Goal: Check status: Verify the current state of an ongoing process or item

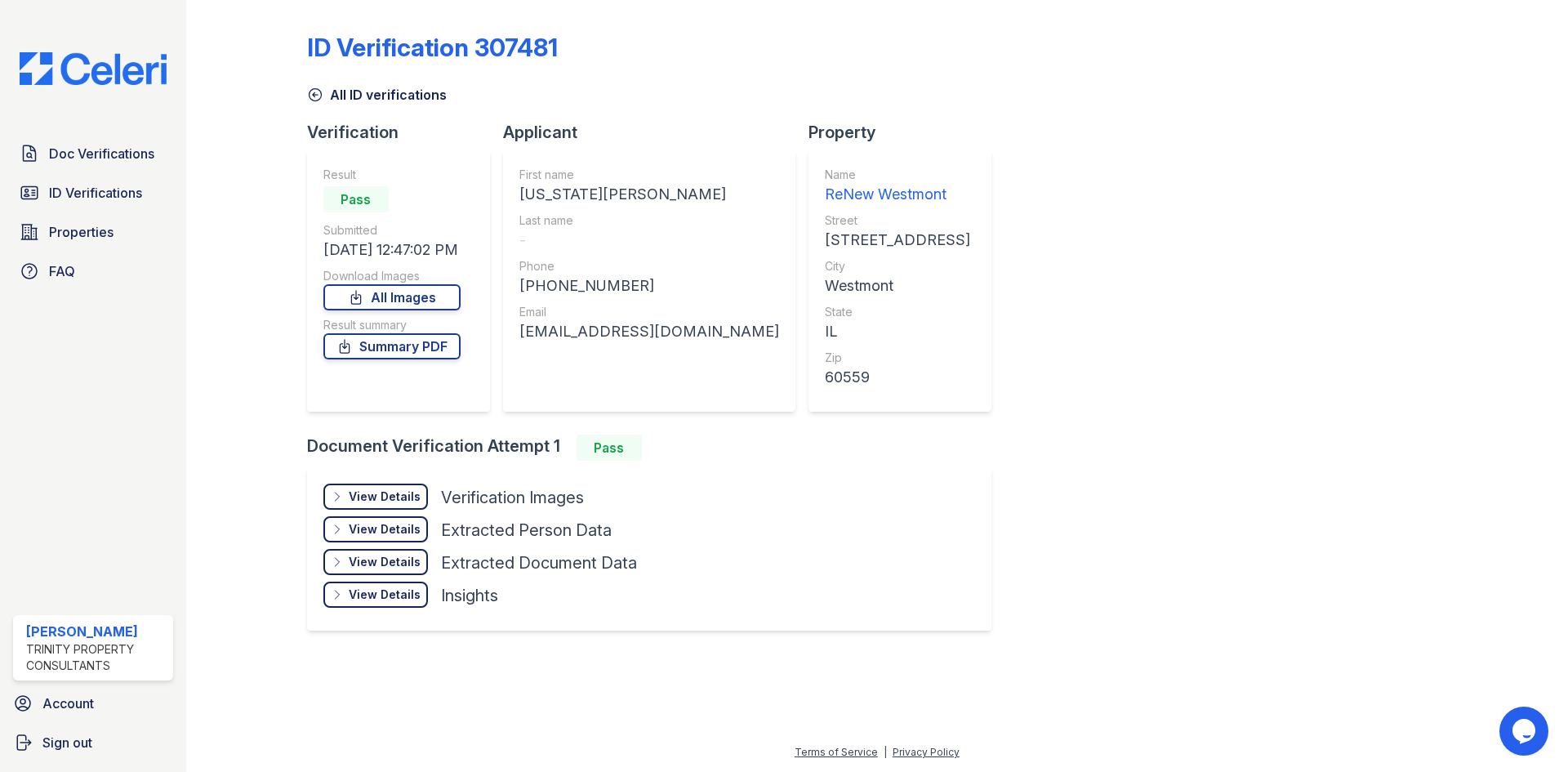
drag, startPoint x: 1222, startPoint y: 811, endPoint x: 1241, endPoint y: 163, distance: 648.3
click at [1241, 163] on div "ID Verification 307481 All ID verifications Verification Result Pass Submitted …" at bounding box center [877, 330] width 1141 height 647
click at [91, 162] on span "Doc Verifications" at bounding box center [101, 153] width 105 height 19
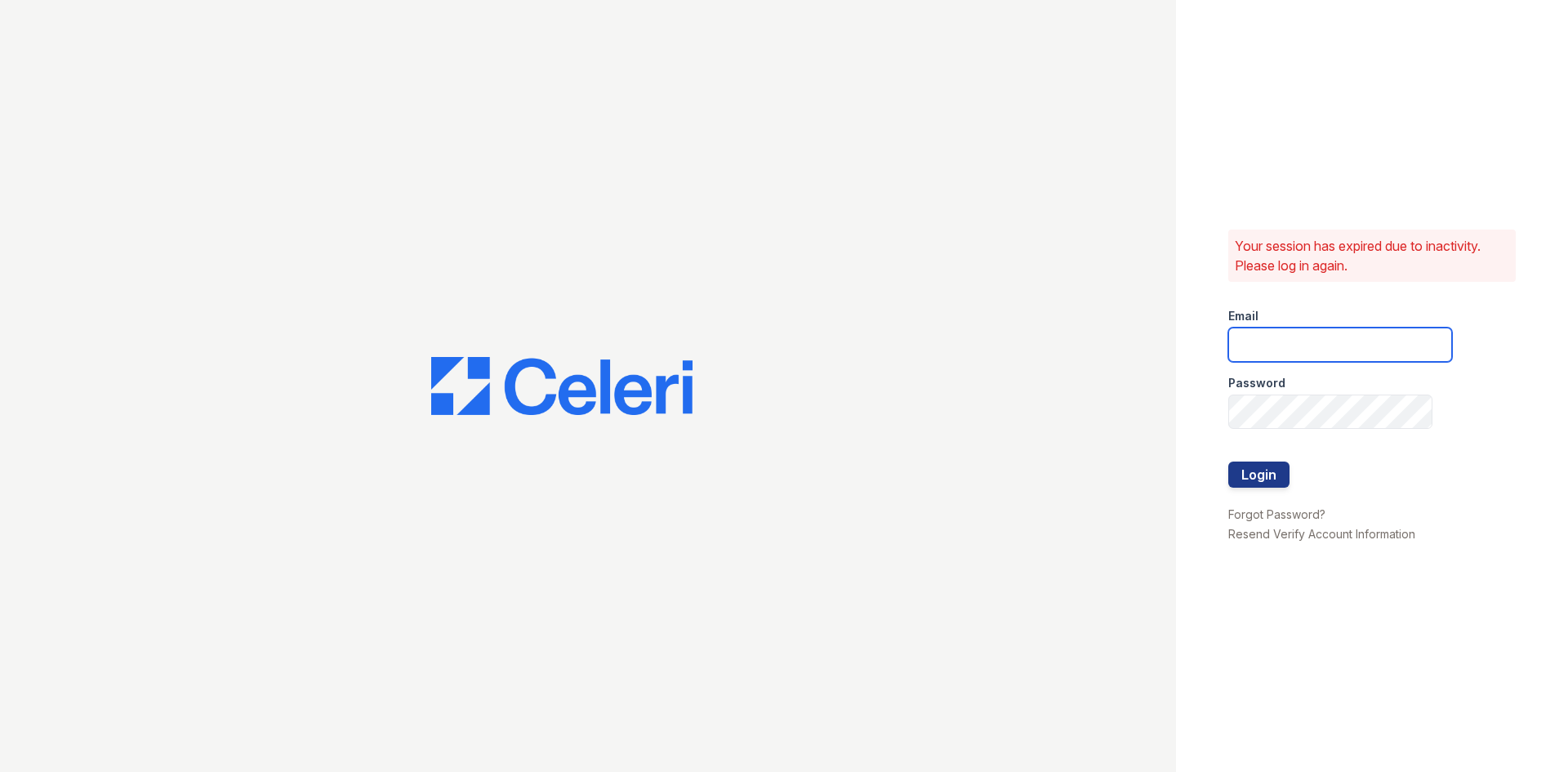
click at [1310, 345] on input "email" at bounding box center [1340, 345] width 224 height 34
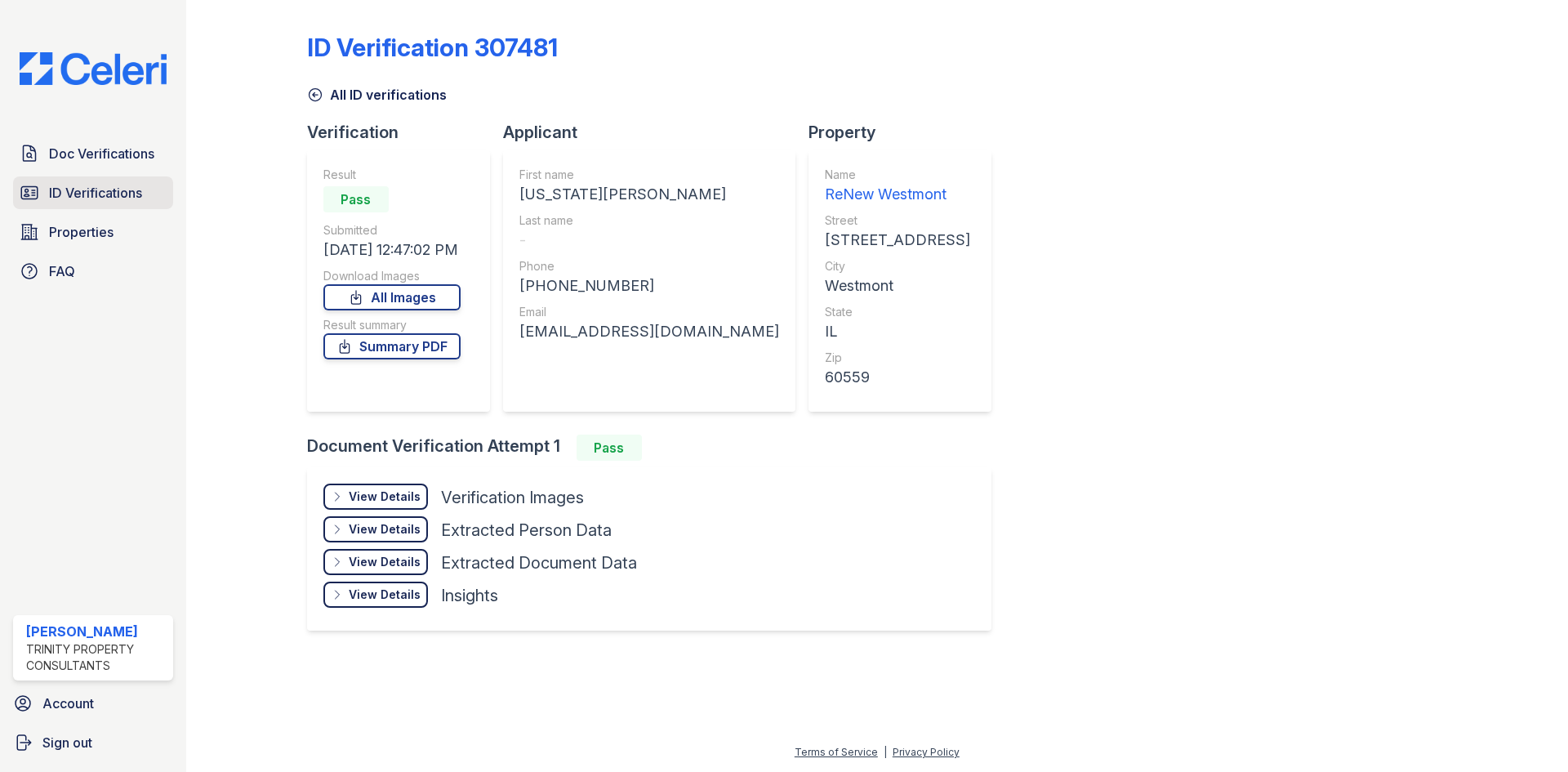
click at [127, 199] on span "ID Verifications" at bounding box center [95, 193] width 93 height 19
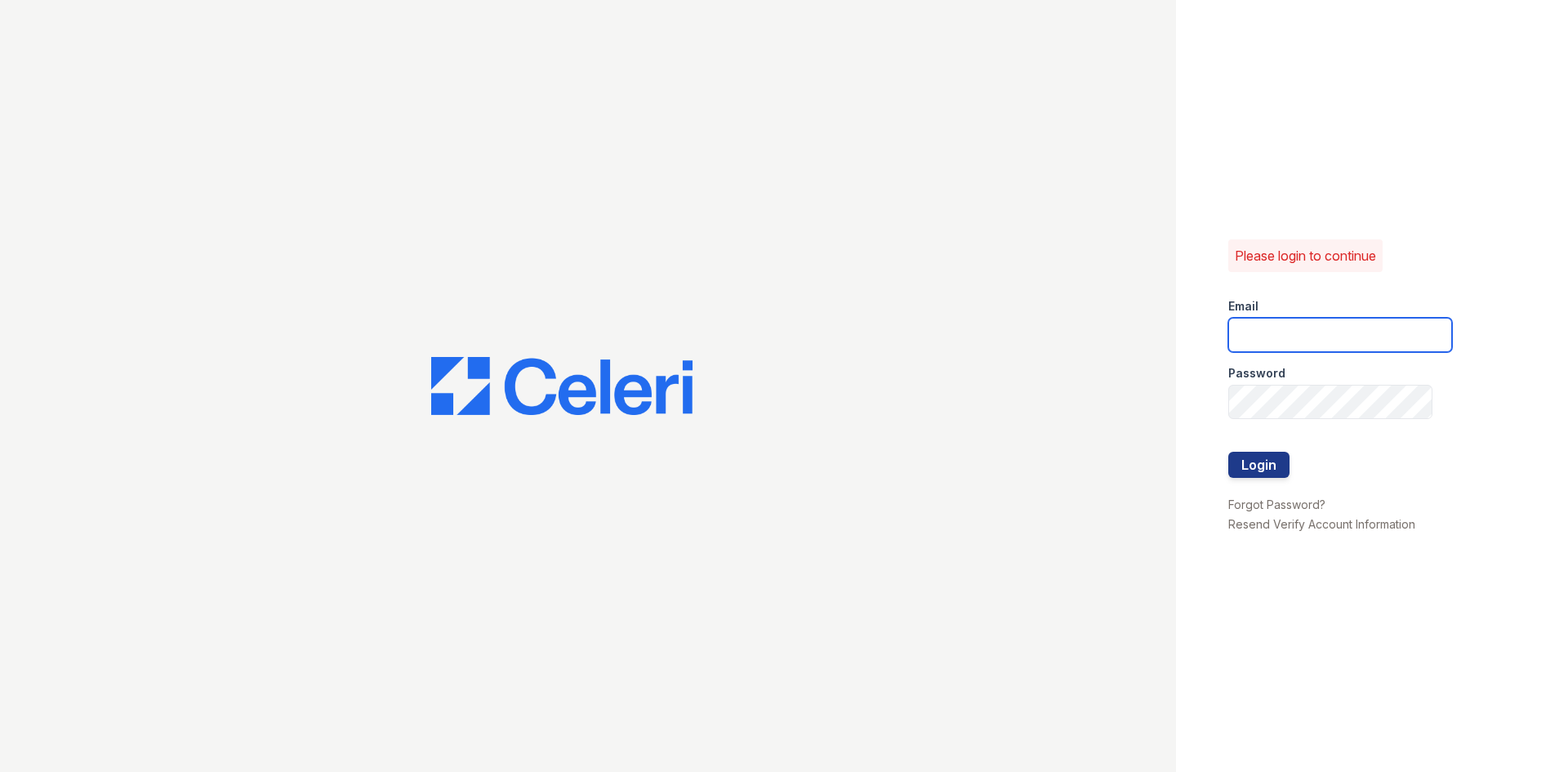
click at [1295, 350] on input "email" at bounding box center [1340, 334] width 224 height 34
click at [1332, 346] on input "email" at bounding box center [1340, 334] width 224 height 34
type input "spatterson@trinity-pm.com"
click at [1228, 451] on button "Login" at bounding box center [1258, 464] width 61 height 26
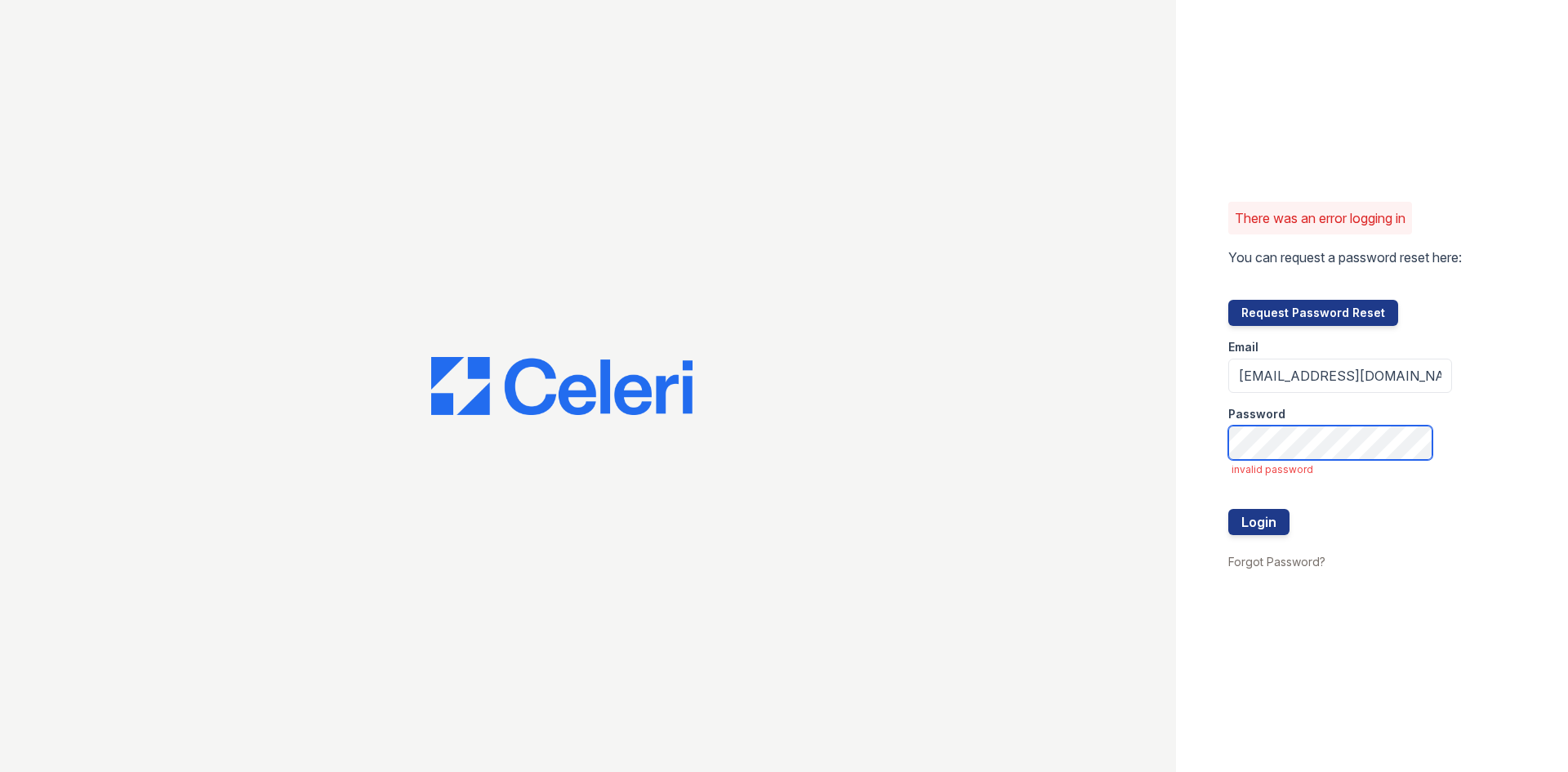
click at [1228, 509] on button "Login" at bounding box center [1258, 521] width 61 height 26
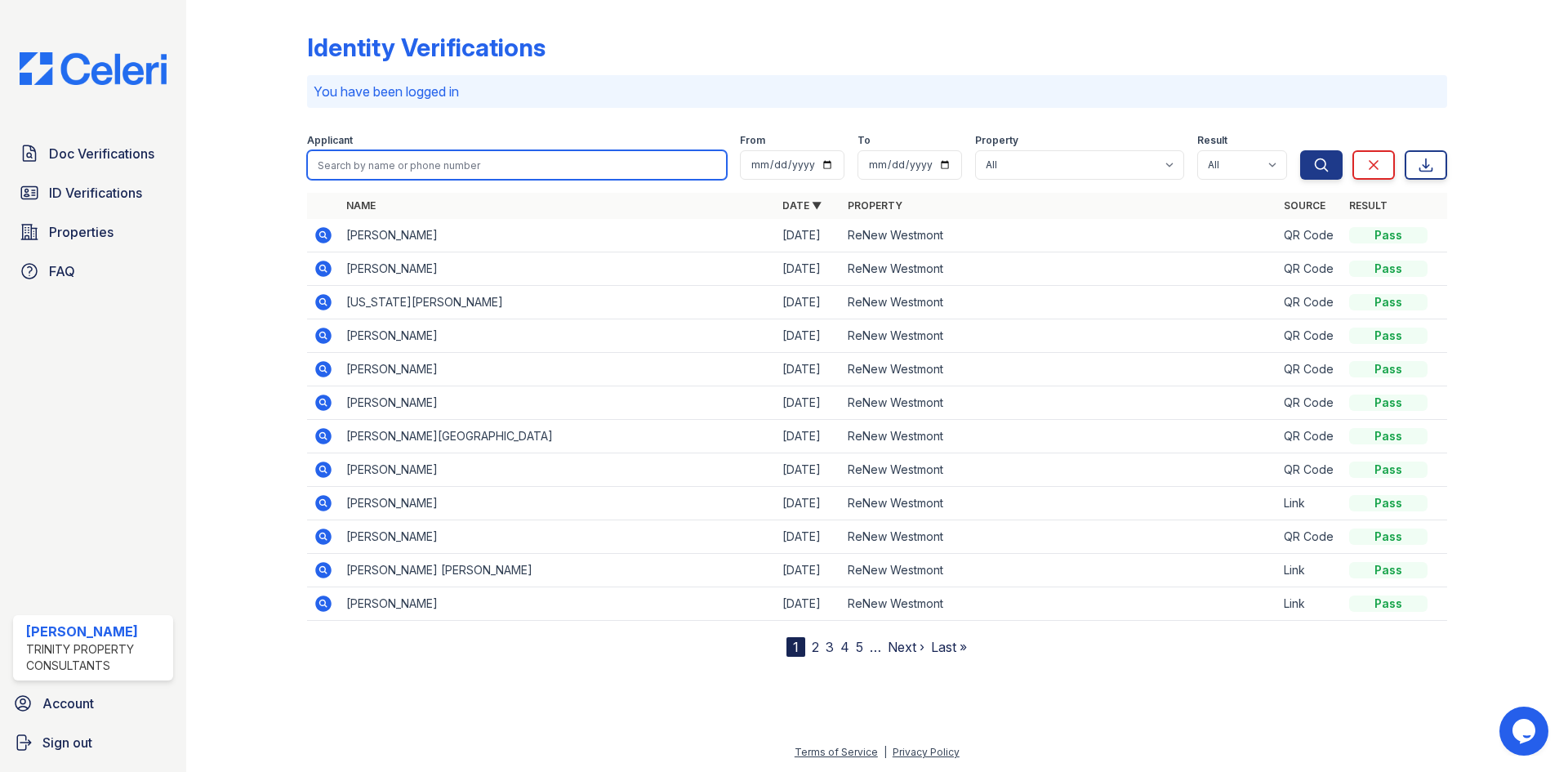
click at [364, 161] on input "search" at bounding box center [517, 165] width 420 height 29
type input "ruth"
click at [1301, 150] on button "Search" at bounding box center [1322, 165] width 42 height 29
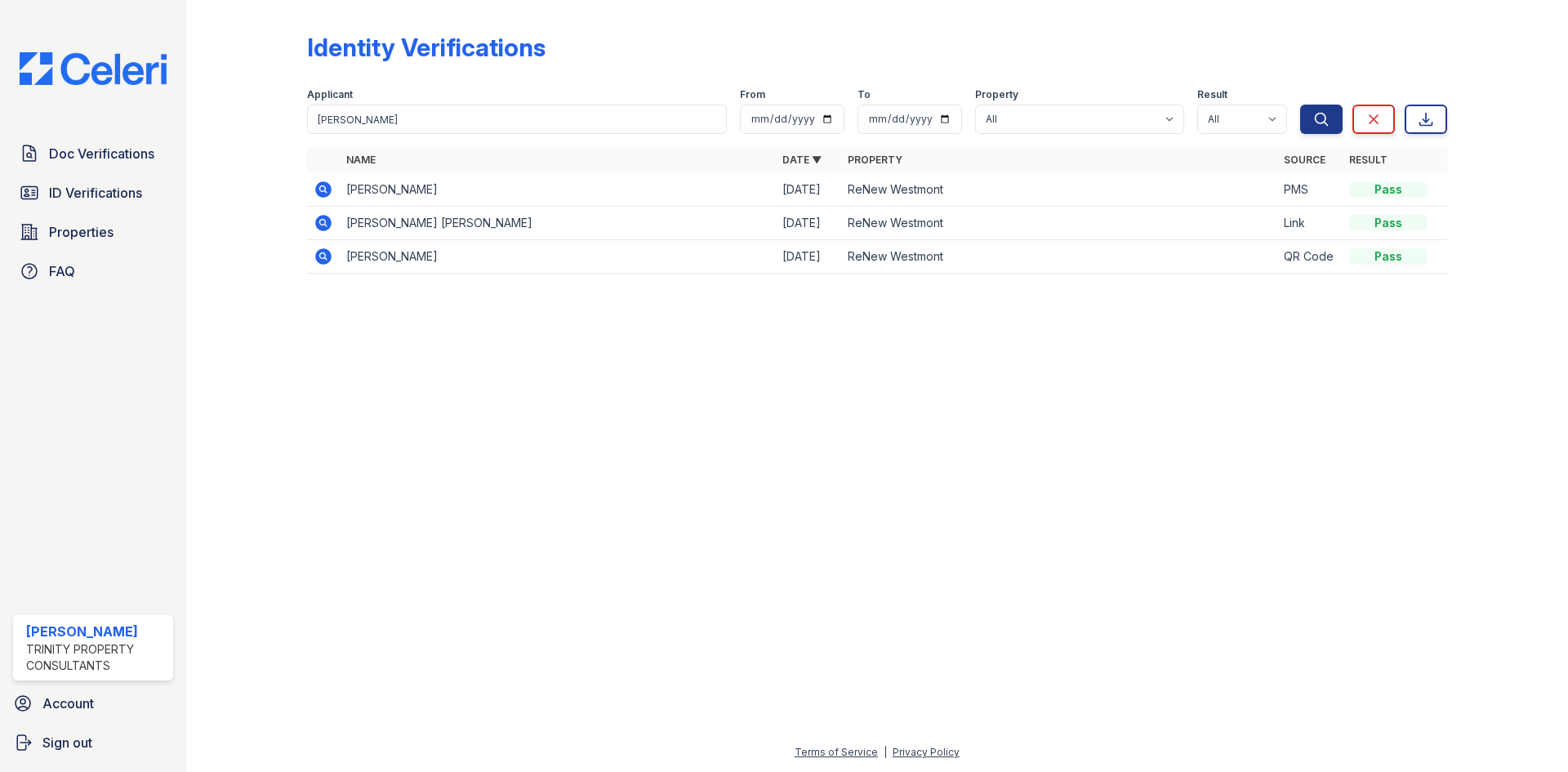
click at [324, 186] on icon at bounding box center [322, 189] width 19 height 19
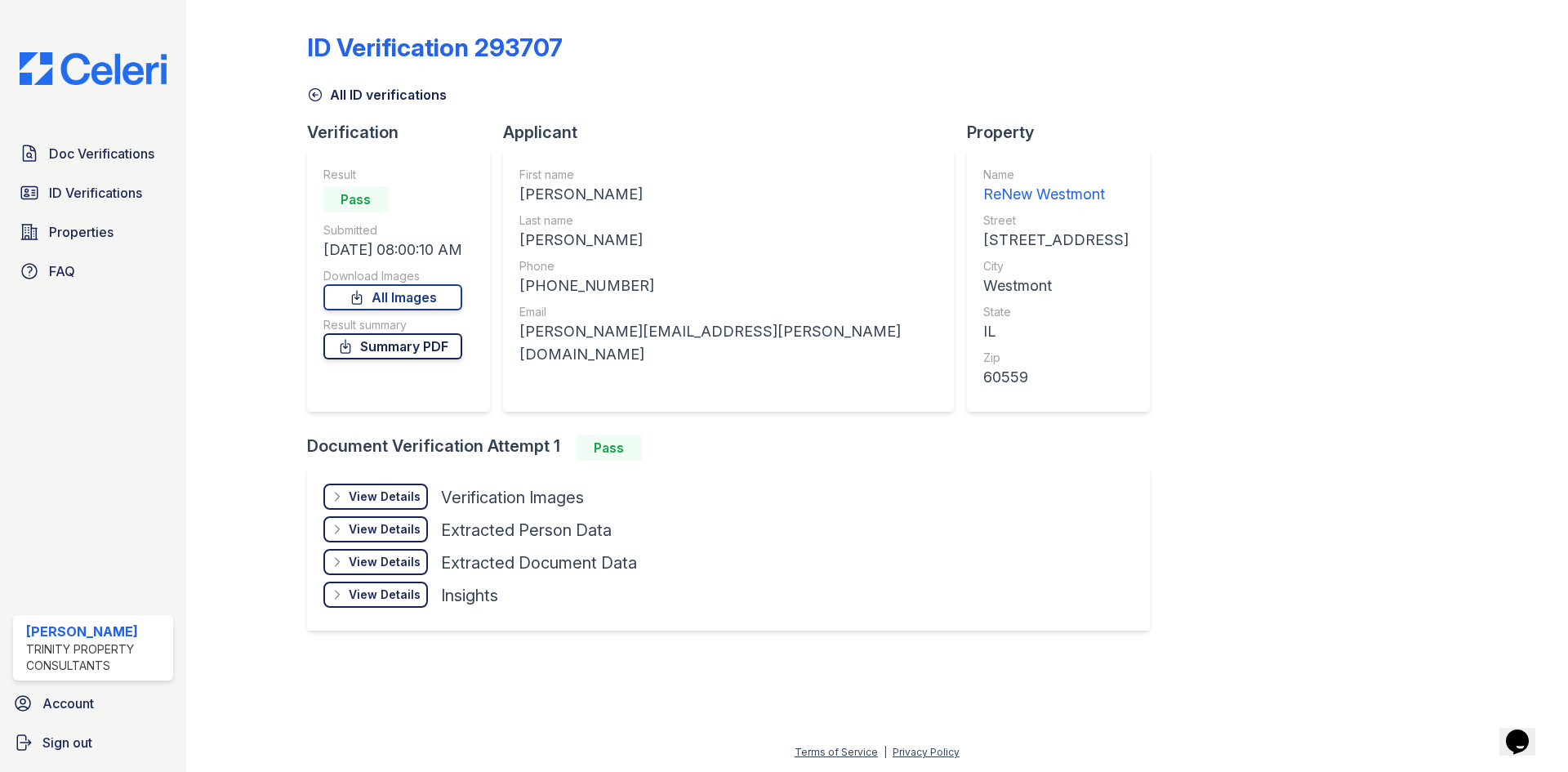
click at [433, 339] on link "Summary PDF" at bounding box center [392, 346] width 139 height 26
